Goal: Use online tool/utility: Utilize a website feature to perform a specific function

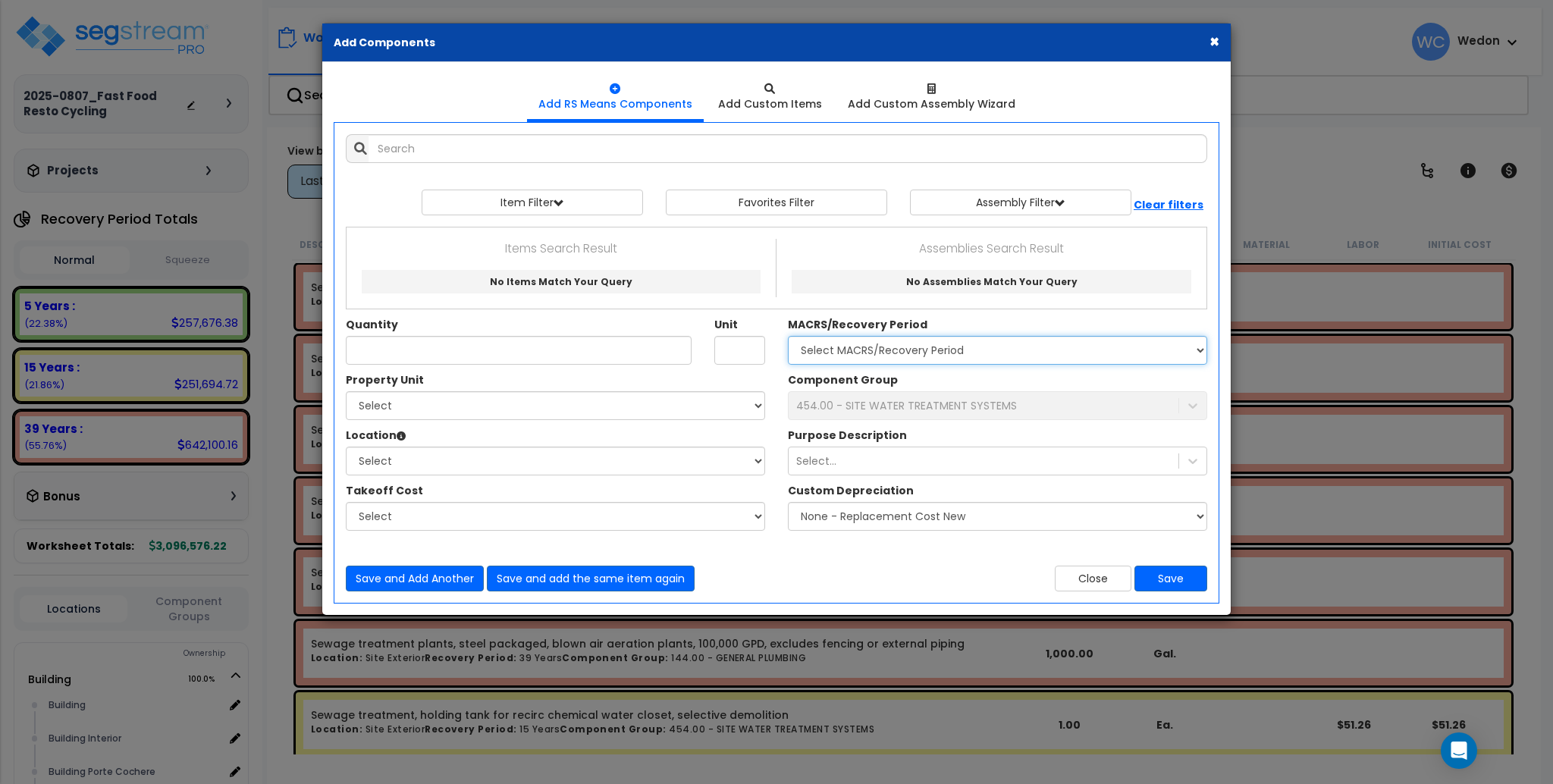
click at [927, 346] on select "Select MACRS/Recovery Period 5 Years - 57.0 - Distributive Trades & Services 5 …" at bounding box center [998, 350] width 419 height 29
click at [788, 336] on select "Select MACRS/Recovery Period 5 Years - 57.0 - Distributive Trades & Services 5 …" at bounding box center [998, 350] width 419 height 29
click at [911, 403] on div "454.00 - SITE WATER TREATMENT SYSTEMS" at bounding box center [906, 405] width 221 height 15
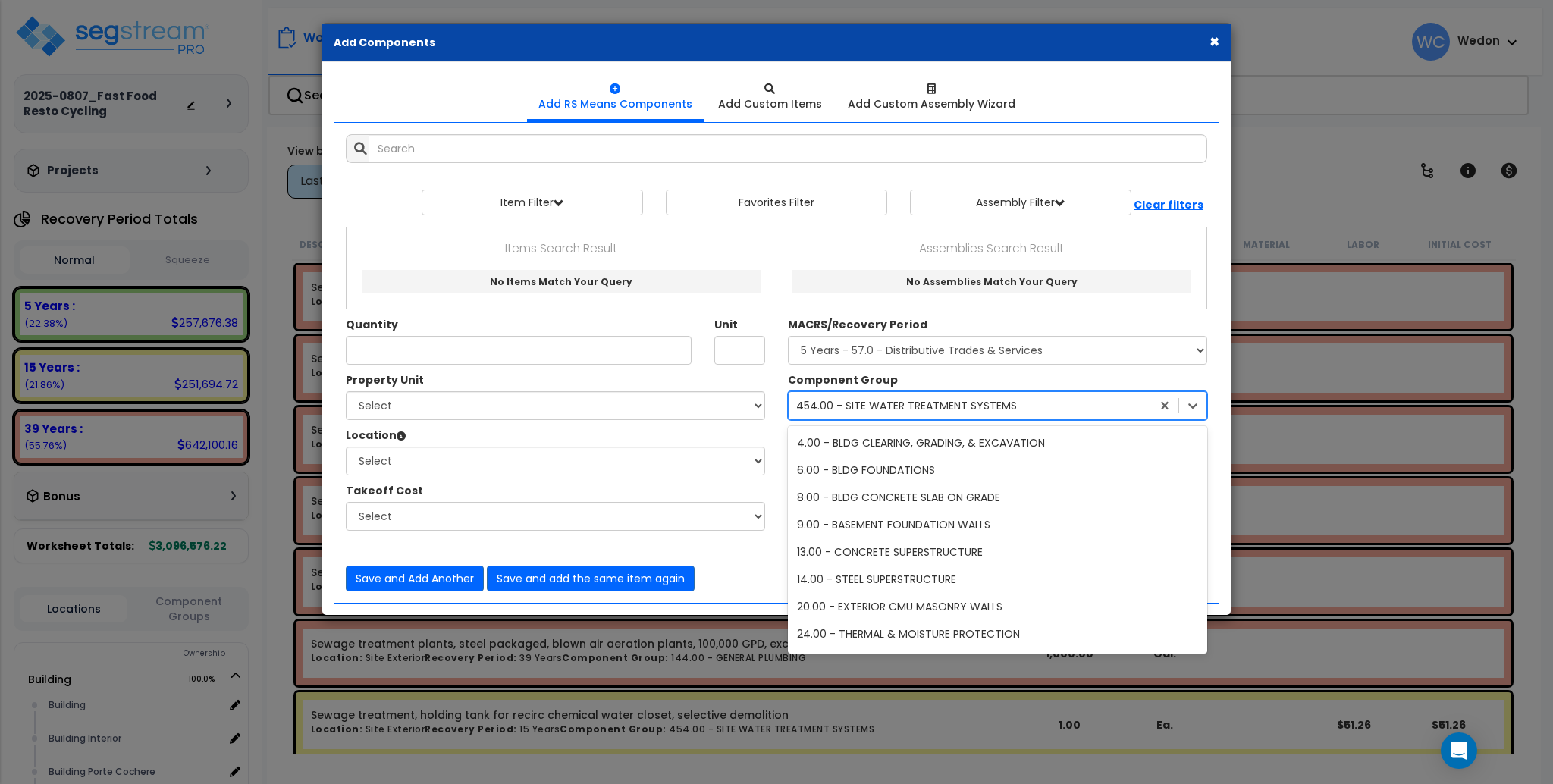
scroll to position [13837, 0]
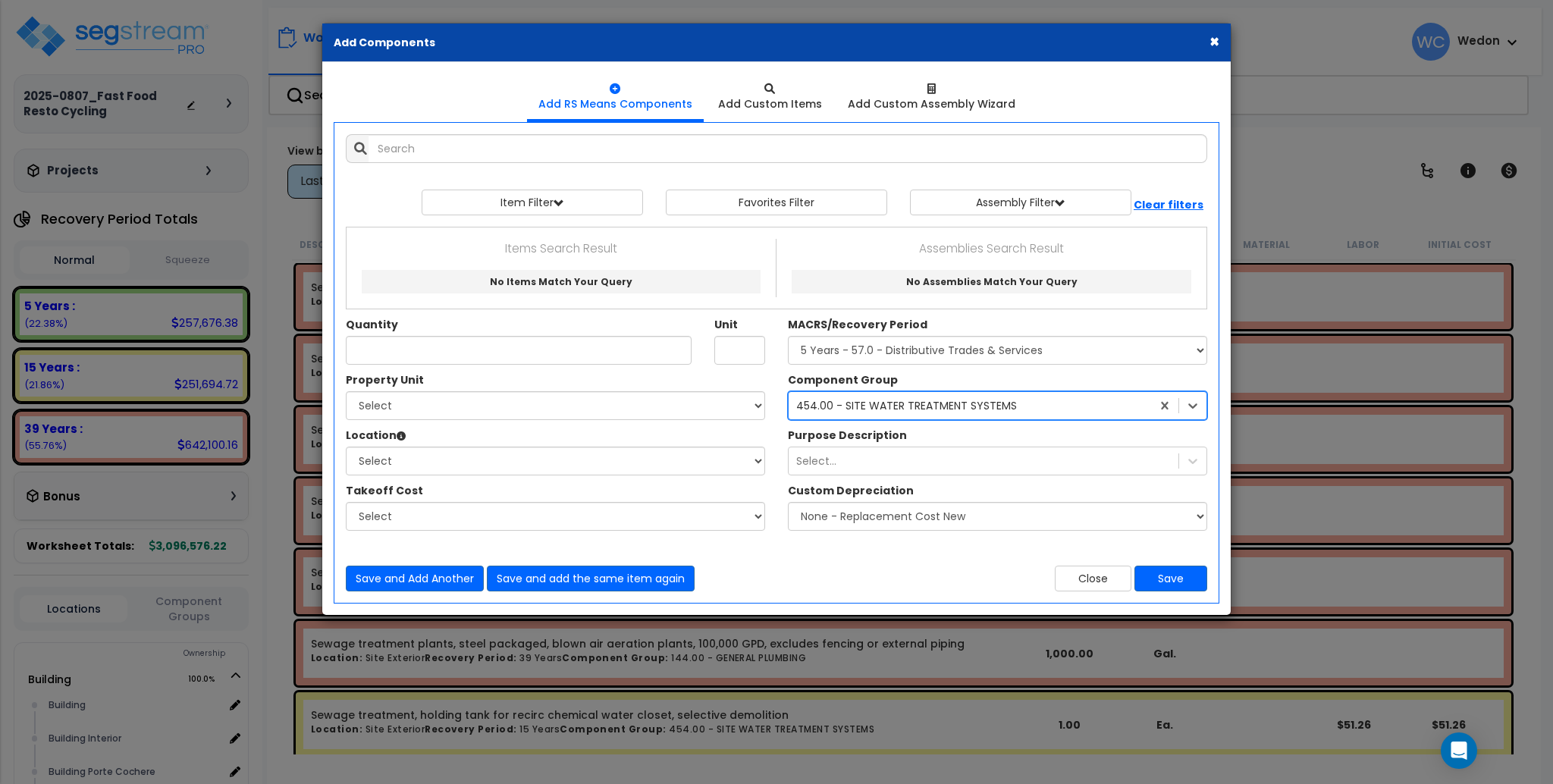
click at [911, 402] on div "454.00 - SITE WATER TREATMENT SYSTEMS" at bounding box center [906, 405] width 221 height 15
click at [1021, 369] on div "Quantity Unit MACRS/Recovery Period" at bounding box center [776, 299] width 884 height 146
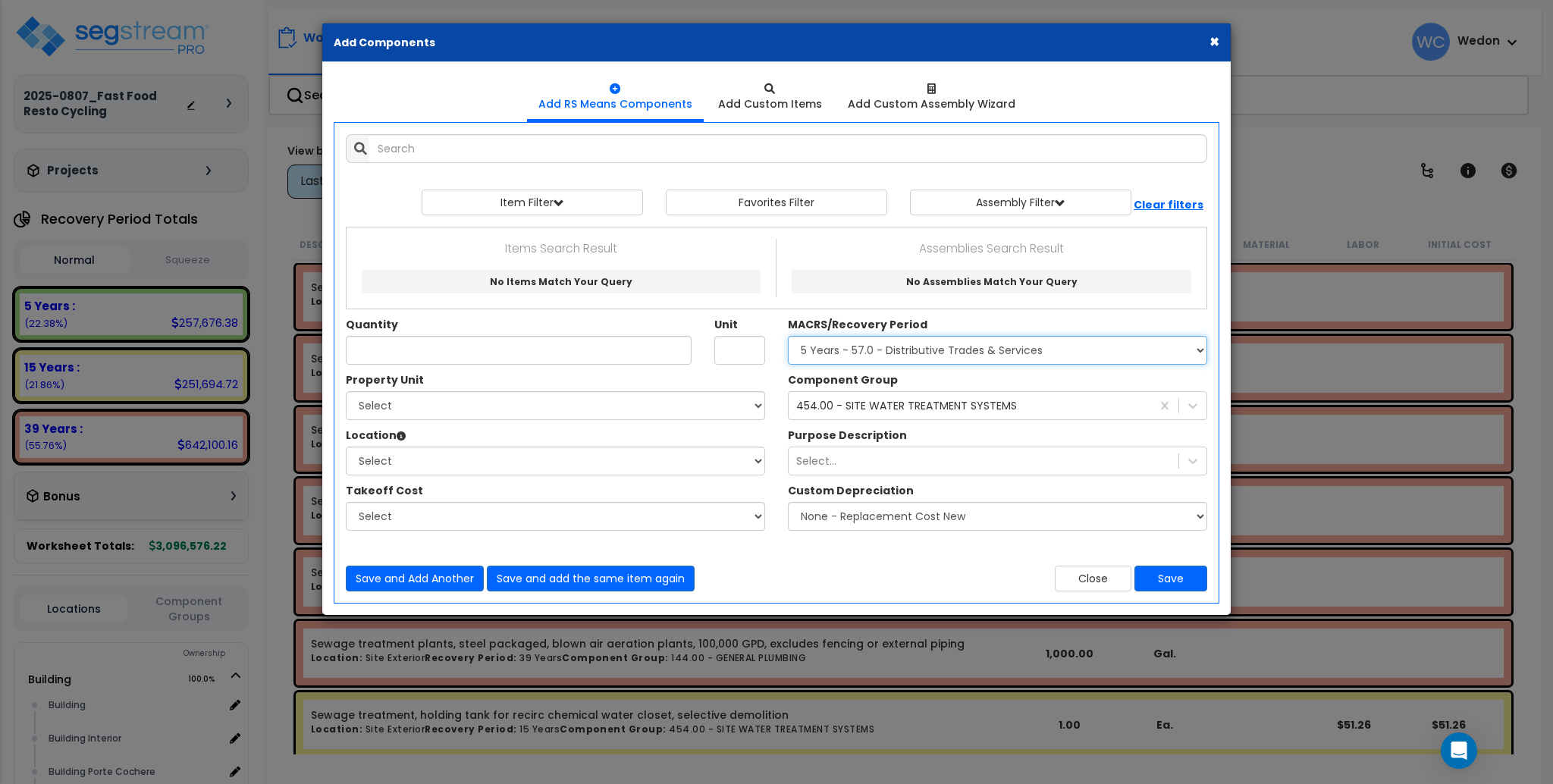
click at [1027, 344] on select "Select MACRS/Recovery Period 5 Years - 57.0 - Distributive Trades & Services 5 …" at bounding box center [998, 350] width 419 height 29
select select "3666"
click at [788, 336] on select "Select MACRS/Recovery Period 5 Years - 57.0 - Distributive Trades & Services 5 …" at bounding box center [998, 350] width 419 height 29
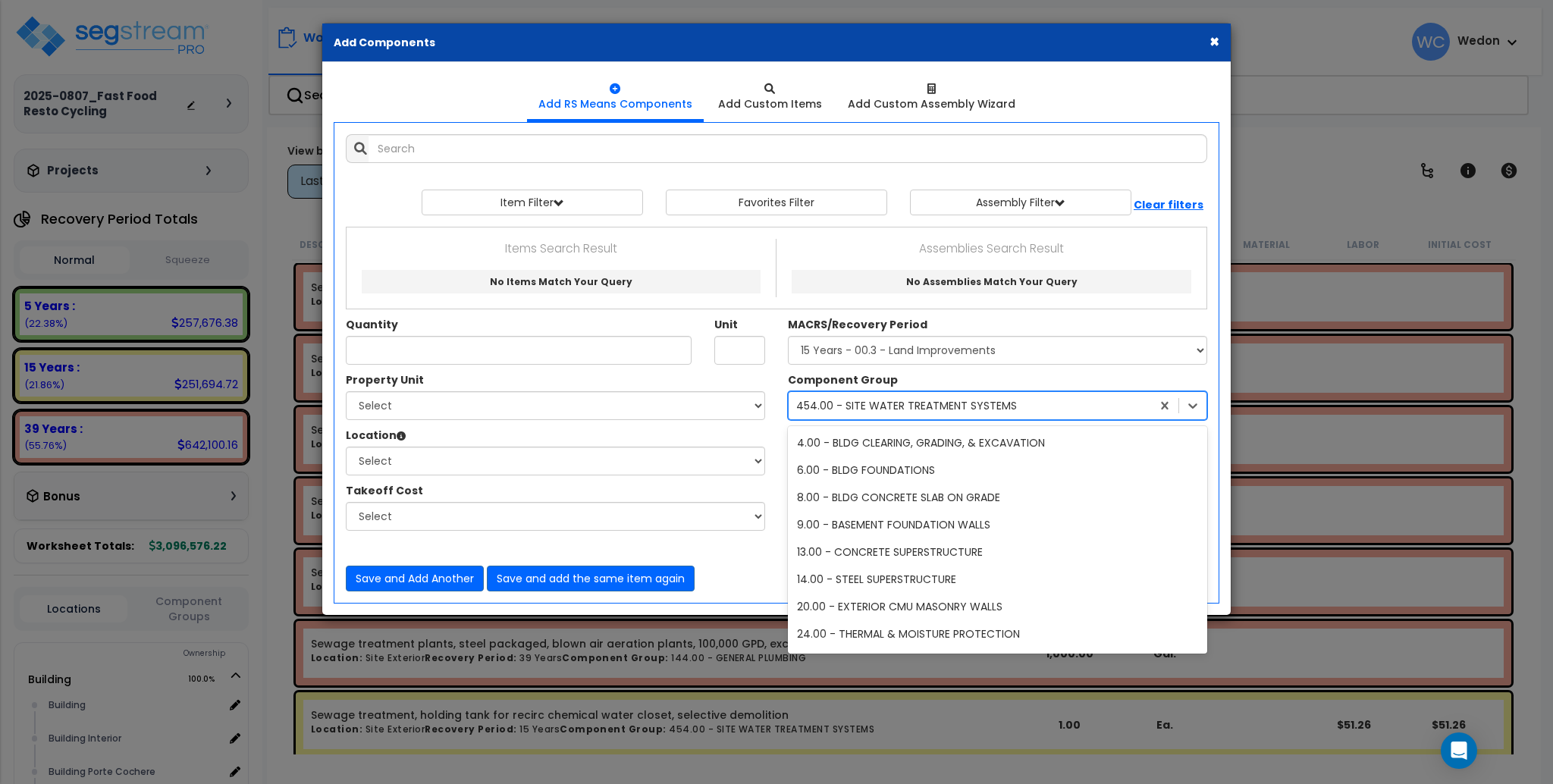
click at [966, 393] on div "454.00 - SITE WATER TREATMENT SYSTEMS" at bounding box center [969, 405] width 362 height 24
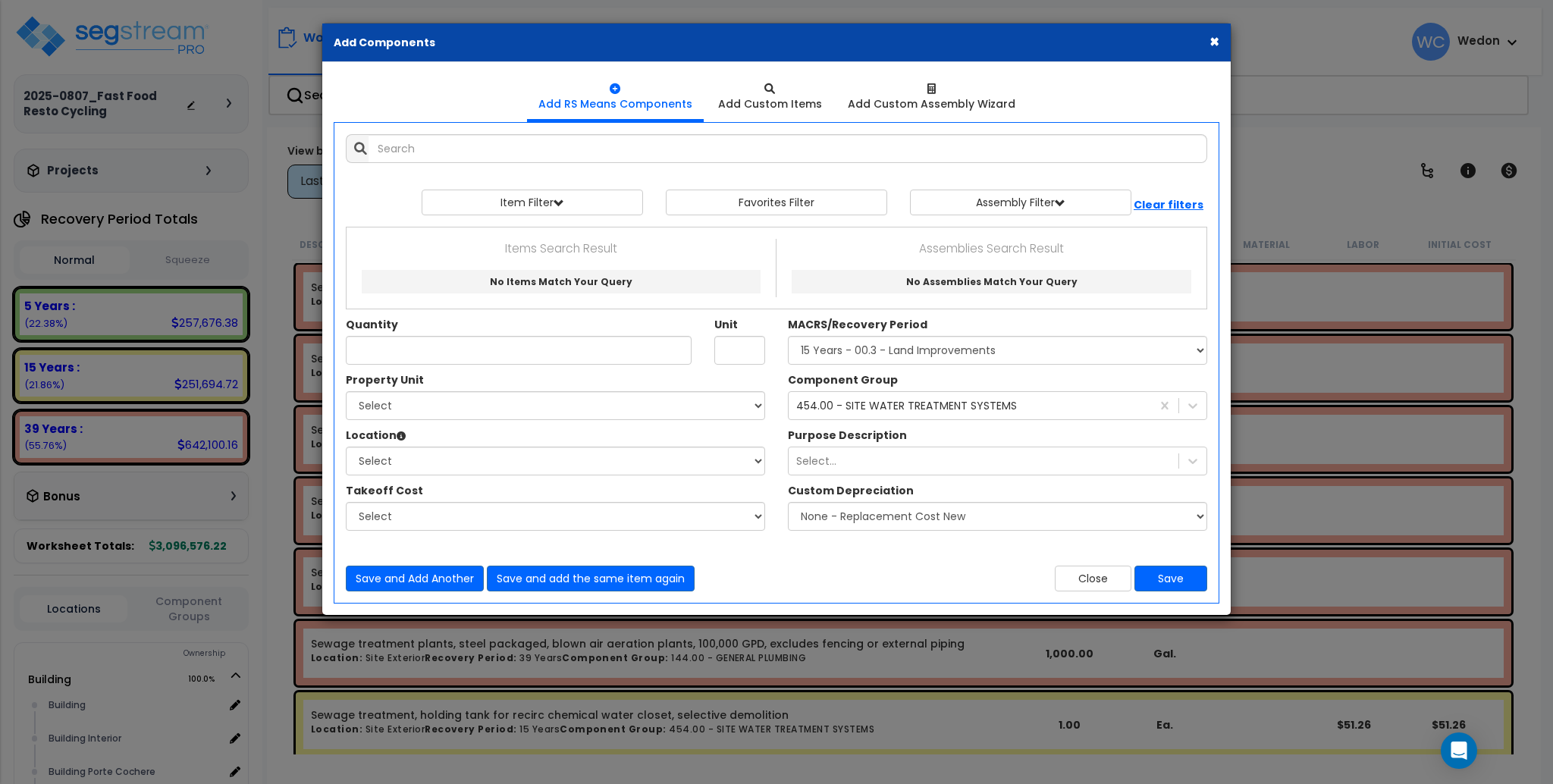
click at [1050, 370] on div "Quantity Unit MACRS/Recovery Period" at bounding box center [776, 299] width 884 height 146
click at [842, 472] on div "Select..." at bounding box center [983, 461] width 390 height 24
click at [968, 426] on div "Component Group 454.00 - SITE WATER TREATMENT SYSTEMS Purpose Description Selec…" at bounding box center [997, 455] width 442 height 166
click at [872, 352] on select "Select MACRS/Recovery Period 5 Years - 57.0 - Distributive Trades & Services 5 …" at bounding box center [998, 350] width 419 height 29
drag, startPoint x: 1004, startPoint y: 335, endPoint x: 1038, endPoint y: 325, distance: 35.4
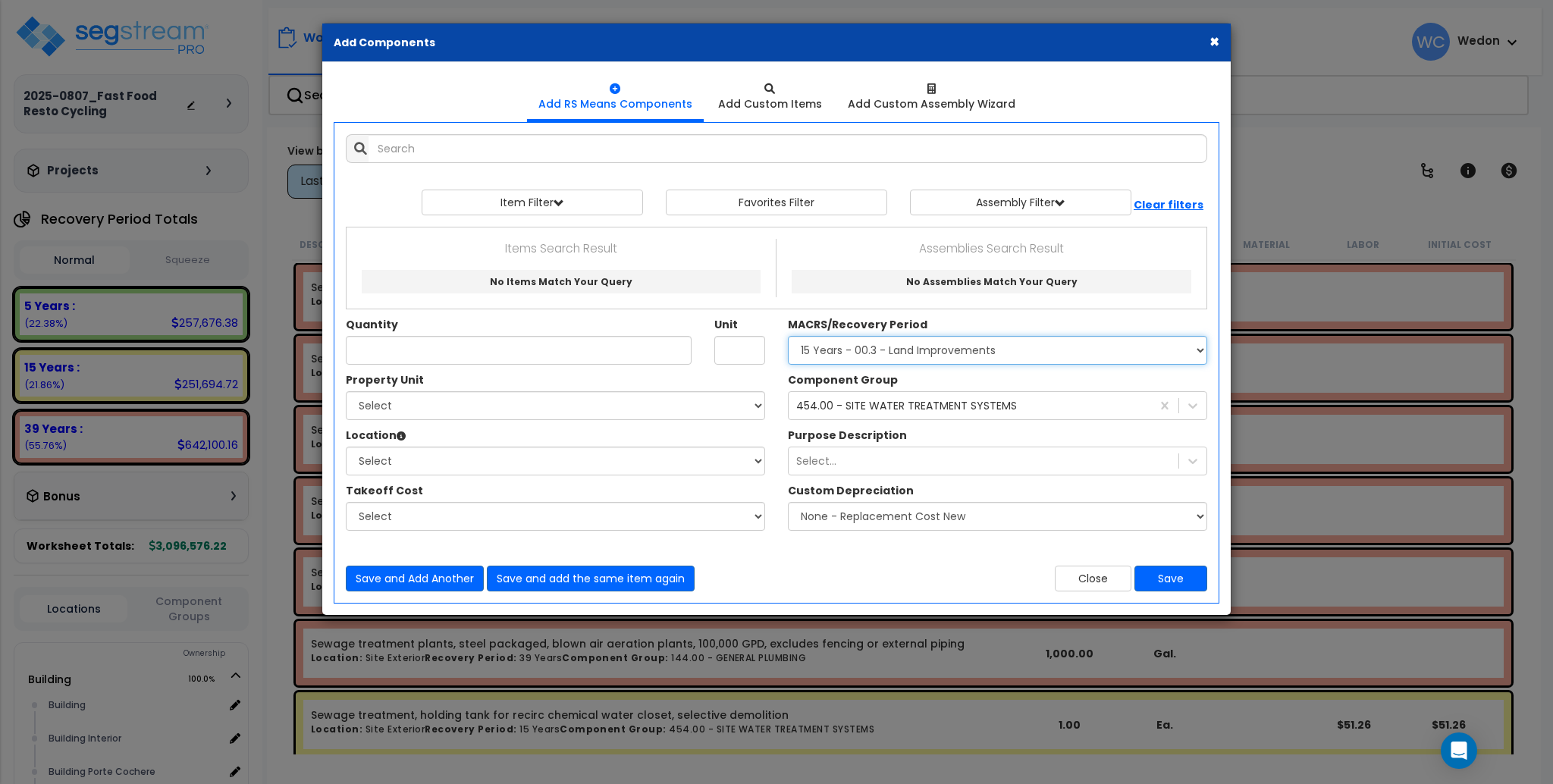
click at [1004, 336] on select "Select MACRS/Recovery Period 5 Years - 57.0 - Distributive Trades & Services 5 …" at bounding box center [998, 350] width 419 height 29
click at [854, 456] on div "Select..." at bounding box center [983, 461] width 390 height 24
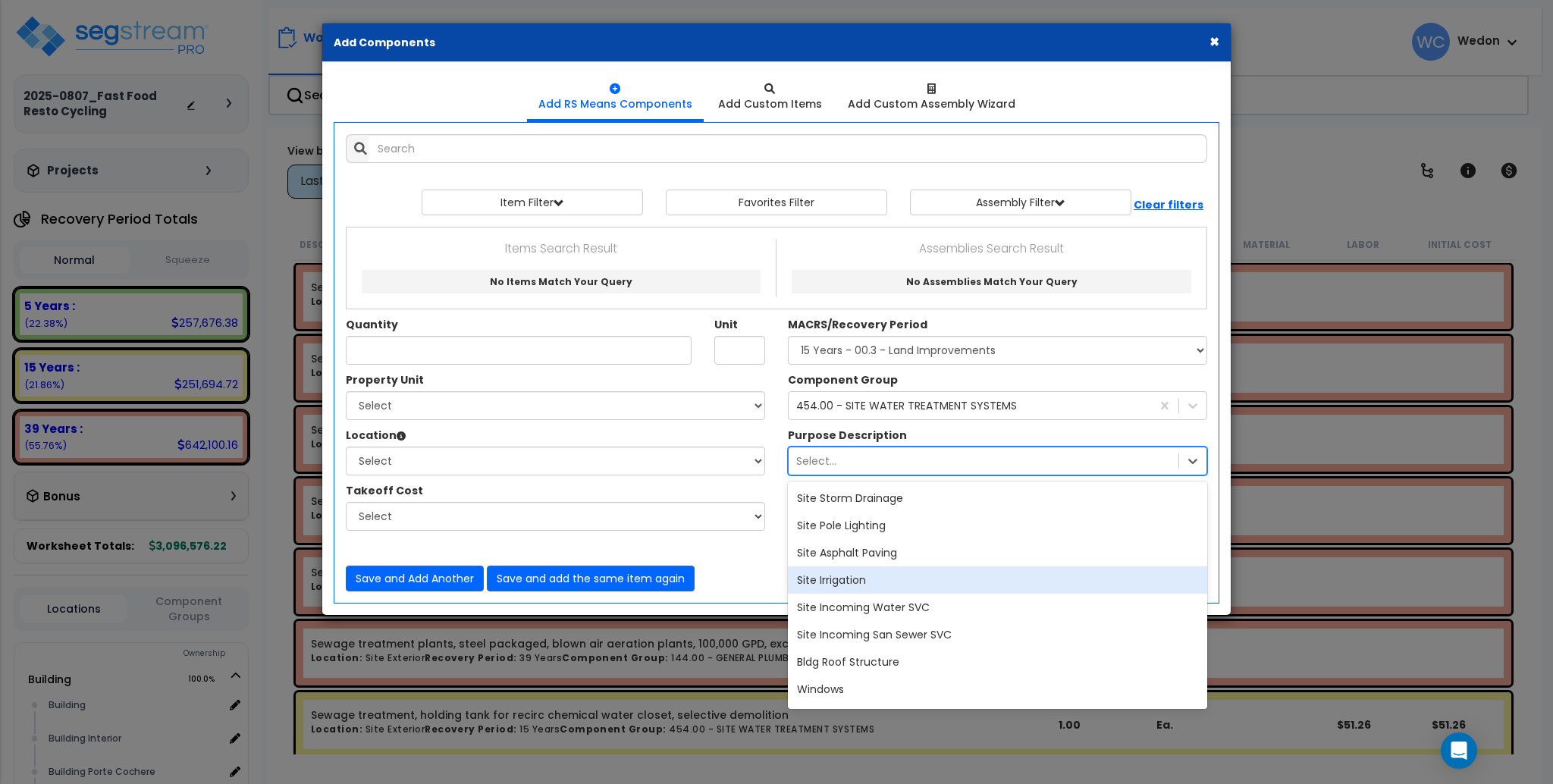
click at [870, 583] on div "Site Irrigation" at bounding box center [998, 580] width 419 height 27
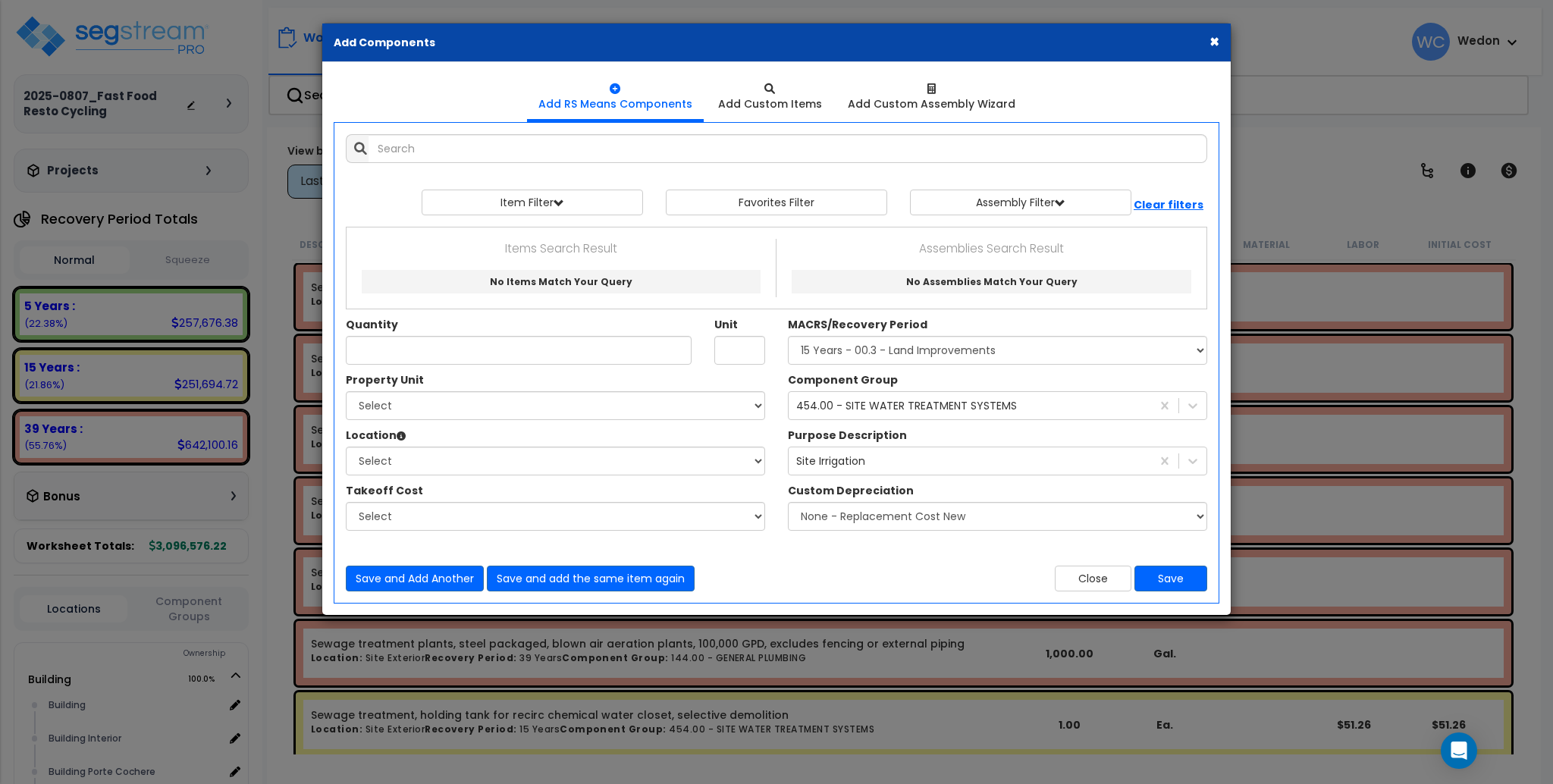
click at [877, 478] on div "Component Group 454.00 - SITE WATER TREATMENT SYSTEMS Purpose Description Site …" at bounding box center [997, 455] width 442 height 166
click at [886, 464] on div "Site Irrigation" at bounding box center [969, 461] width 362 height 24
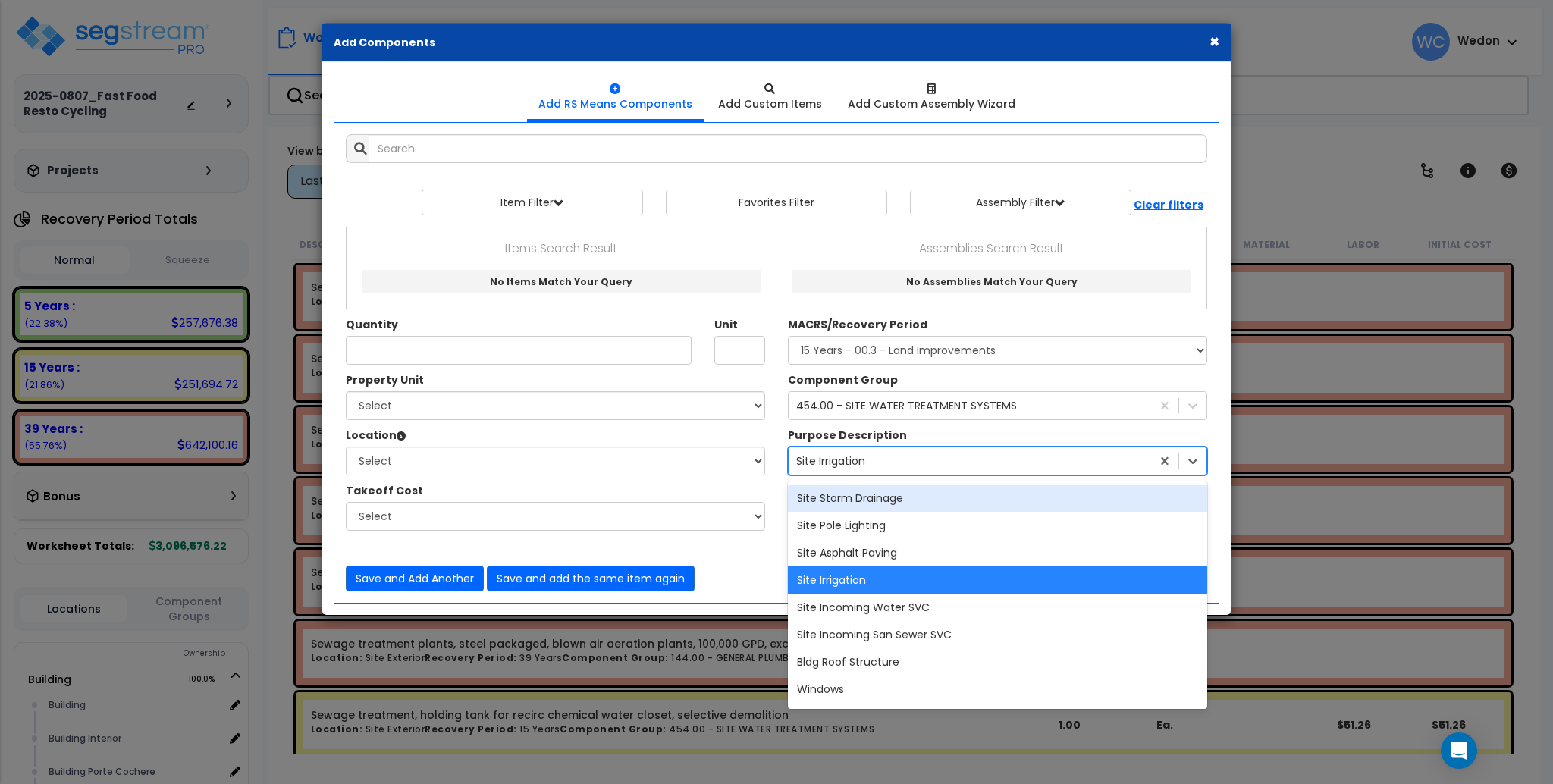
click at [908, 498] on div "Site Storm Drainage" at bounding box center [998, 498] width 419 height 27
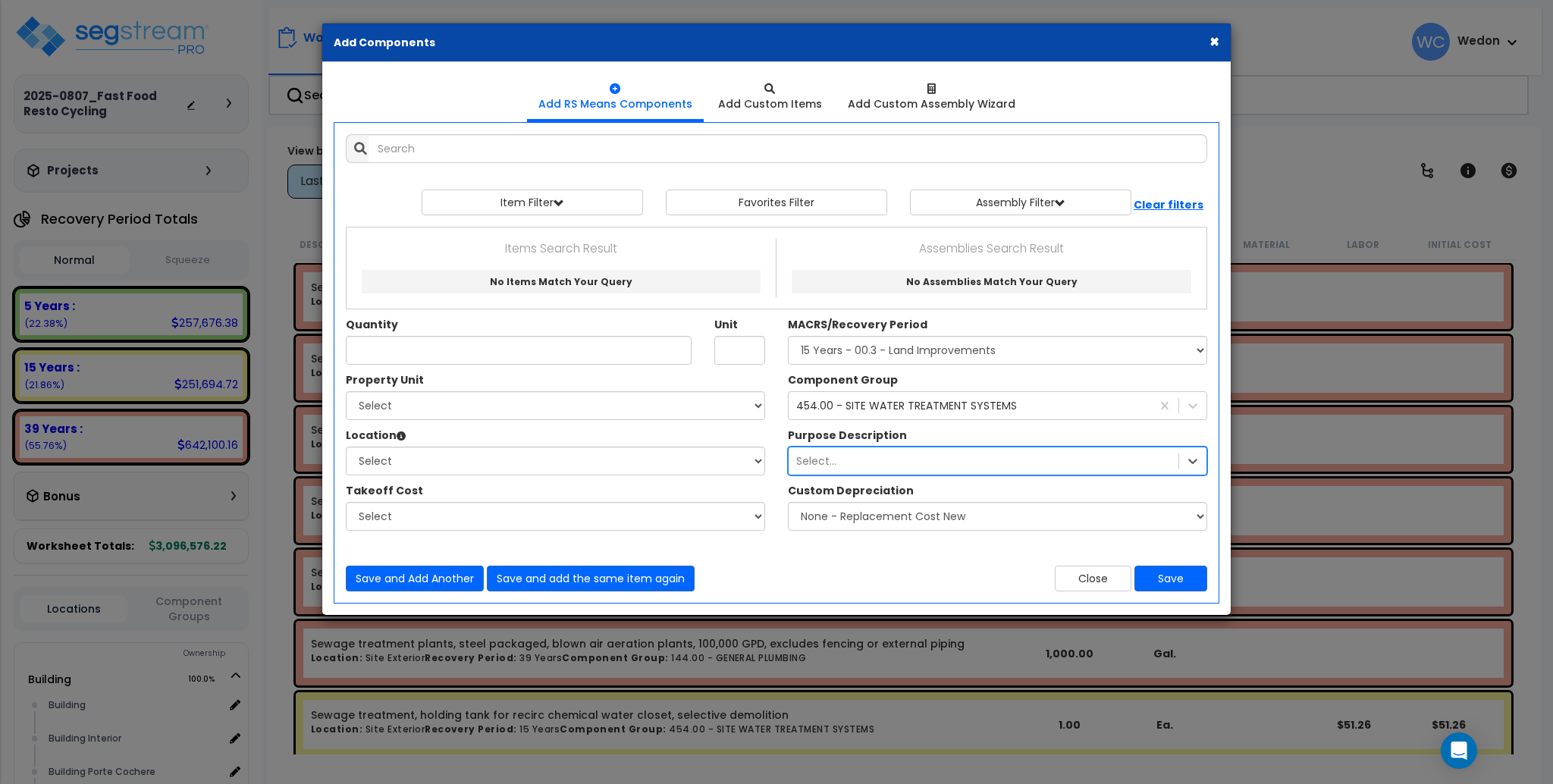
click at [958, 534] on div "Component Group 454.00 - SITE WATER TREATMENT SYSTEMS Purpose Description optio…" at bounding box center [997, 455] width 442 height 166
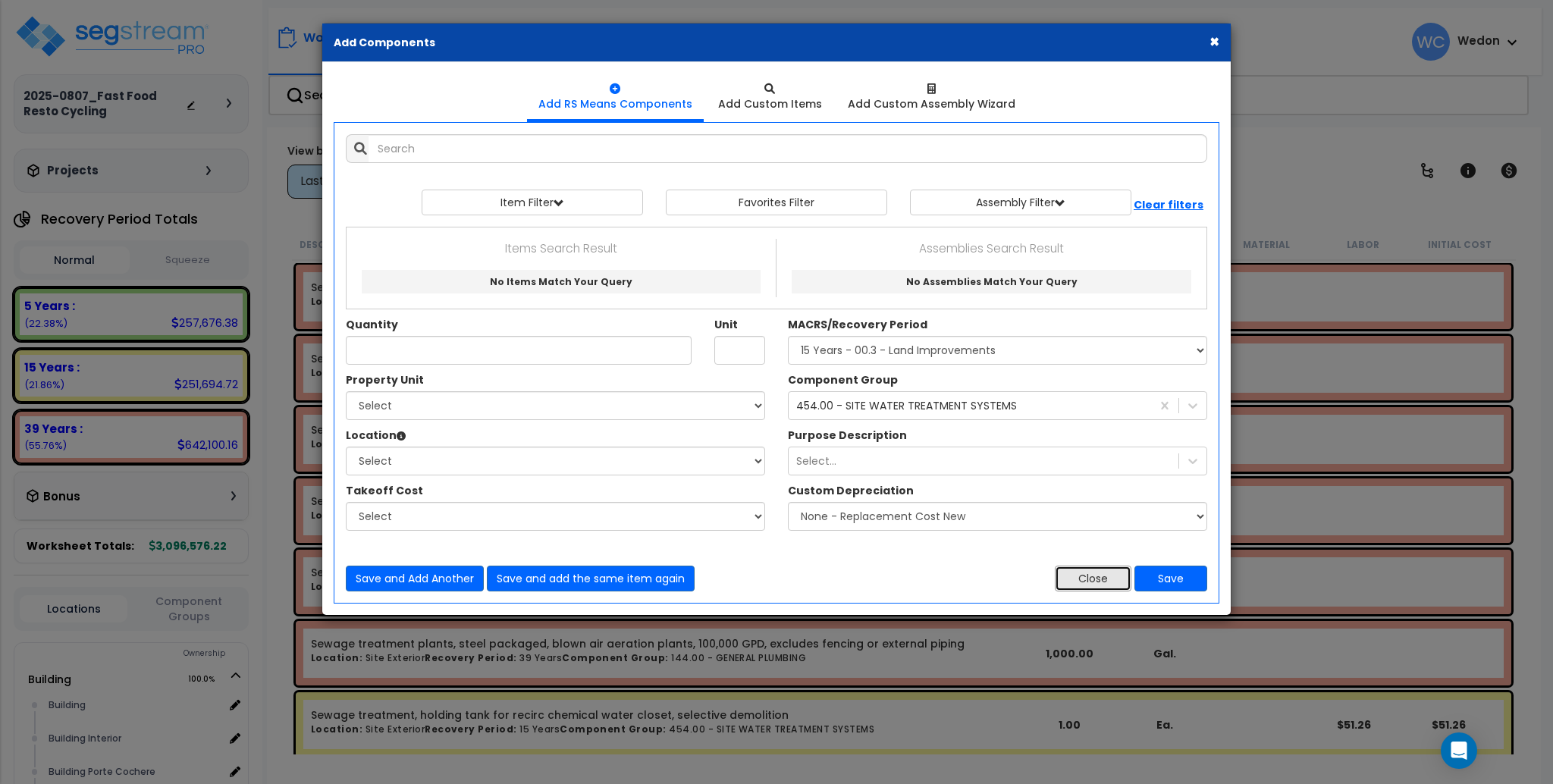
click at [1088, 573] on button "Close" at bounding box center [1093, 579] width 77 height 26
